Goal: Information Seeking & Learning: Understand process/instructions

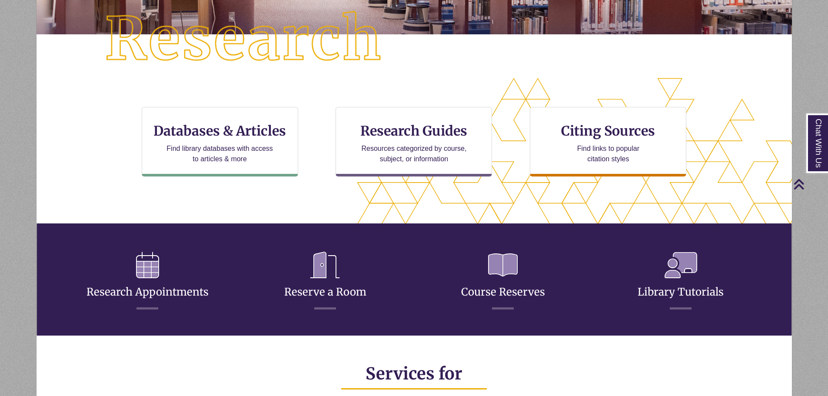
scroll to position [209, 682]
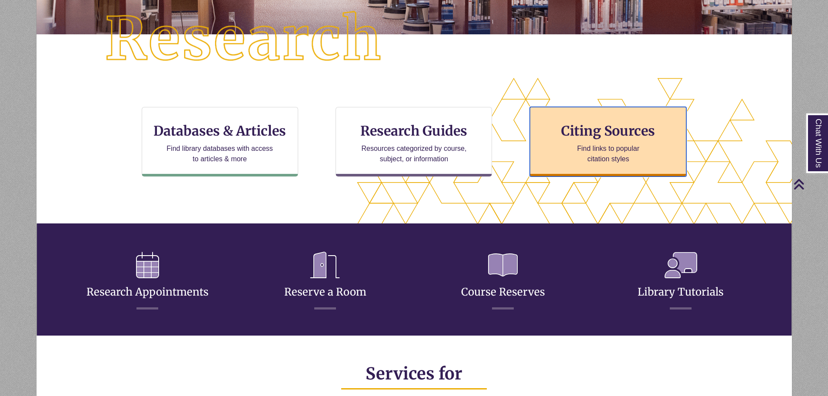
click at [641, 149] on p "Find links to popular citation styles" at bounding box center [608, 154] width 85 height 21
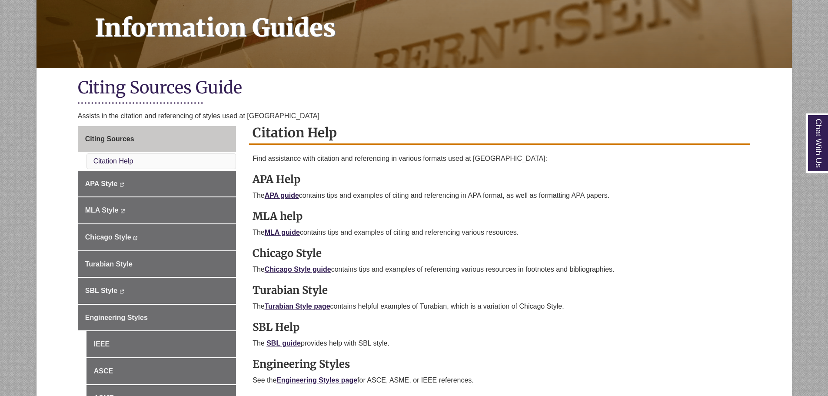
scroll to position [130, 0]
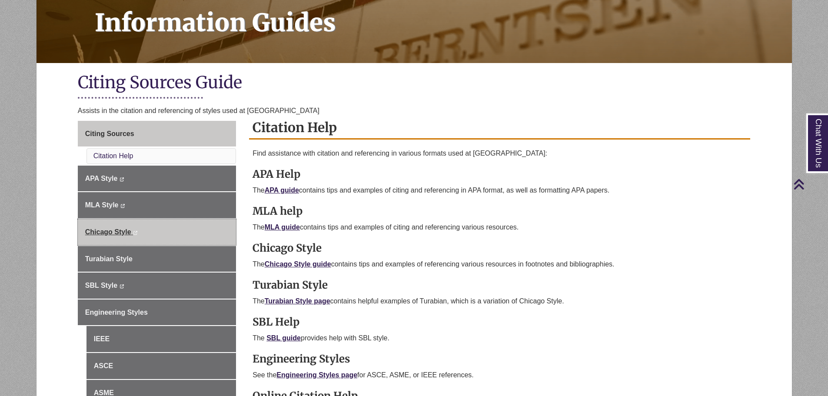
click at [127, 226] on link "Chicago Style This link opens in a new window This link opens in a new window" at bounding box center [157, 232] width 158 height 26
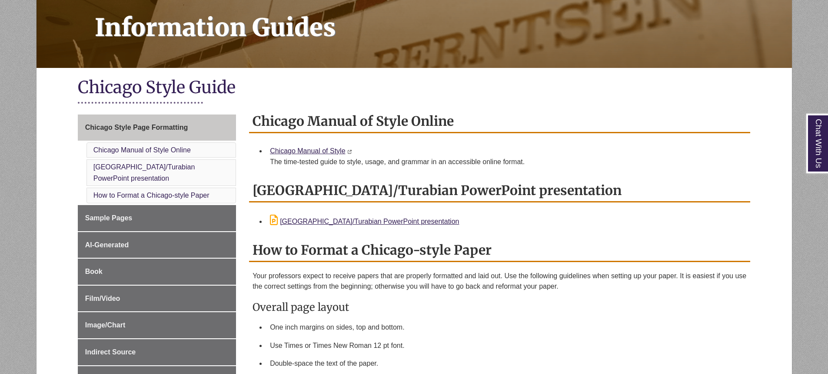
scroll to position [130, 0]
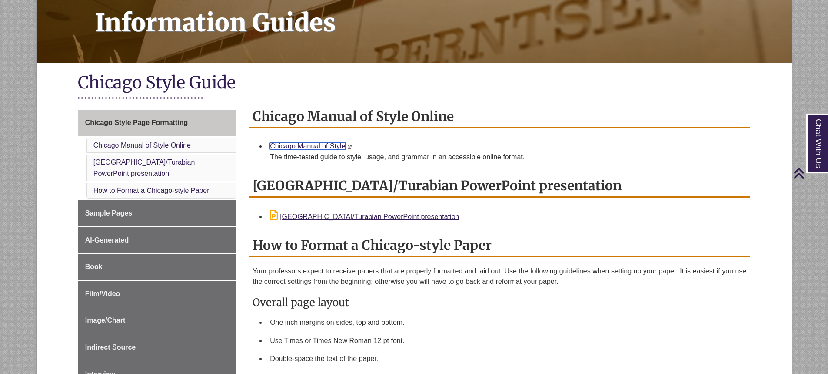
click at [329, 143] on link "Chicago Manual of Style" at bounding box center [307, 145] width 75 height 7
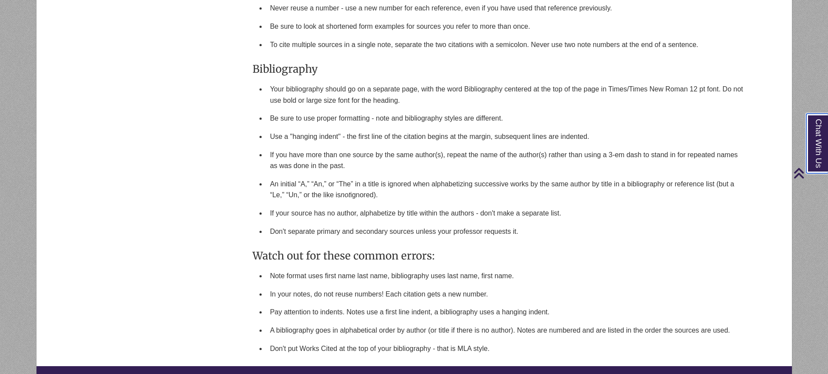
scroll to position [1174, 0]
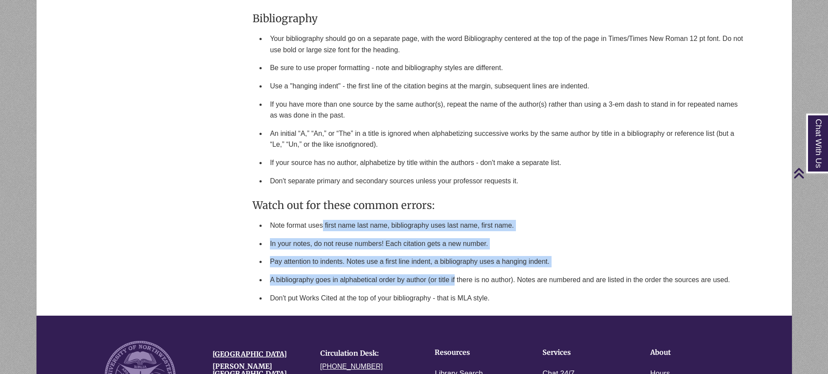
drag, startPoint x: 322, startPoint y: 230, endPoint x: 455, endPoint y: 277, distance: 141.1
click at [455, 277] on ul "Note format uses first name last name, bibliography uses last name, first name.…" at bounding box center [500, 261] width 494 height 90
click at [455, 277] on li "A bibliography goes in alphabetical order by author (or title if there is no au…" at bounding box center [507, 279] width 481 height 18
